Goal: Task Accomplishment & Management: Manage account settings

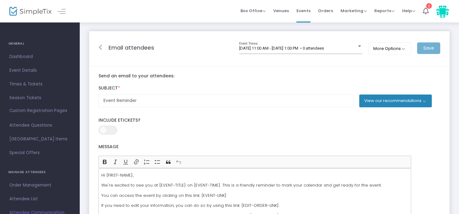
click at [426, 101] on button "View our recommendations" at bounding box center [395, 101] width 72 height 12
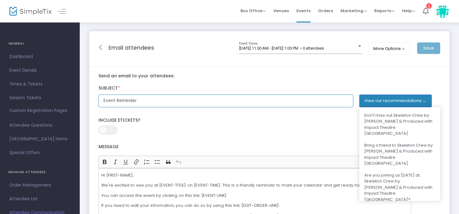
drag, startPoint x: 178, startPoint y: 102, endPoint x: 82, endPoint y: 97, distance: 96.4
click at [98, 97] on input "Event Reminder" at bounding box center [225, 101] width 255 height 13
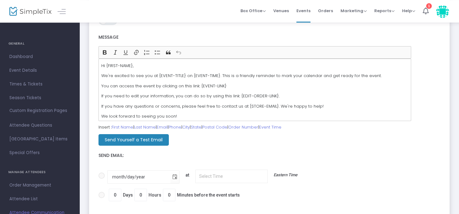
scroll to position [108, 0]
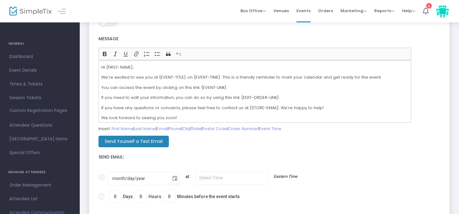
type input "THank you for taking a shift with the Skeleton Crew!"
drag, startPoint x: 142, startPoint y: 78, endPoint x: 87, endPoint y: 80, distance: 54.7
click at [98, 80] on div "Hi {FIRST-NAME}, We're excited to see you at {EVENT-TITLE} on {EVENT-TIME}. Thi…" at bounding box center [254, 91] width 312 height 62
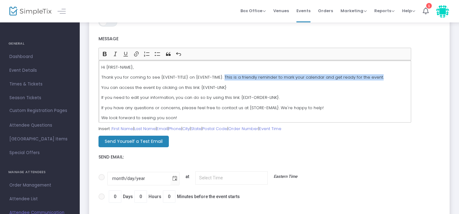
drag, startPoint x: 220, startPoint y: 79, endPoint x: 380, endPoint y: 78, distance: 159.6
click at [380, 78] on p "Thank you for coming to see {EVENT-TITLE} on {EVENT-TIME}. This is a friendly r…" at bounding box center [254, 77] width 307 height 6
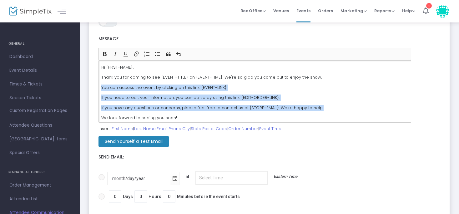
drag, startPoint x: 330, startPoint y: 109, endPoint x: 97, endPoint y: 84, distance: 234.3
click at [98, 84] on div "Hi {FIRST-NAME}, Thank you for coming to see {EVENT-TITLE} on {EVENT-TIME}. We'…" at bounding box center [254, 91] width 312 height 62
